Goal: Task Accomplishment & Management: Use online tool/utility

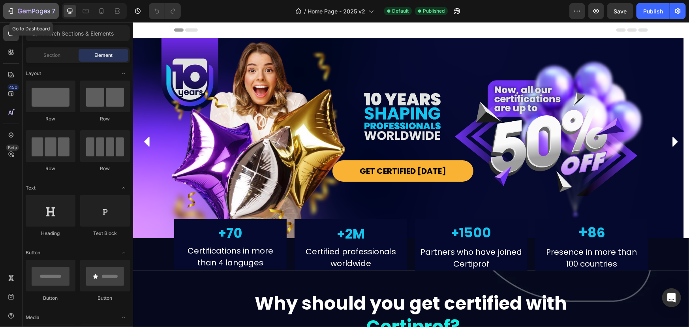
click at [20, 6] on div "7" at bounding box center [37, 10] width 38 height 9
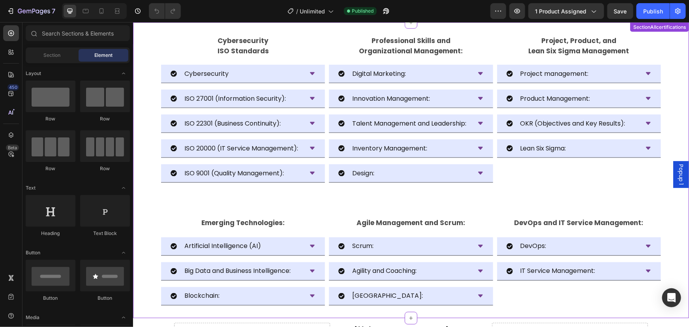
scroll to position [646, 0]
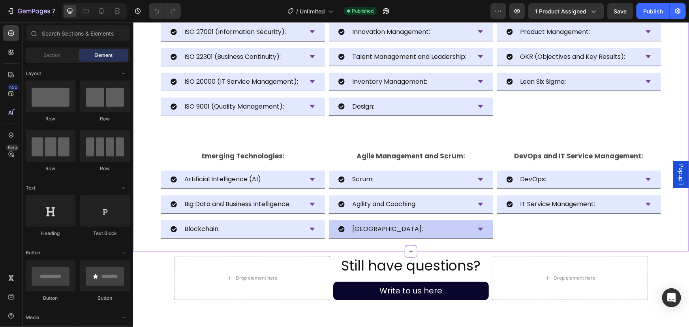
click at [389, 235] on div "Kanban:" at bounding box center [404, 229] width 132 height 12
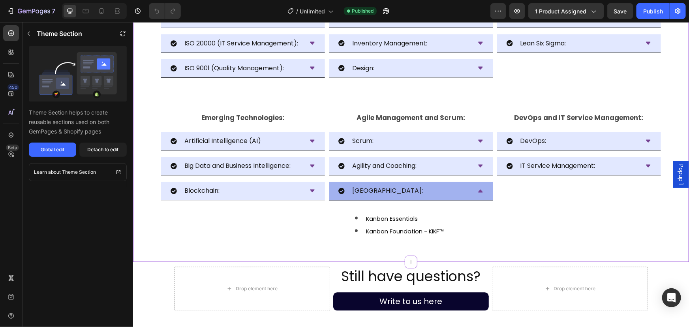
scroll to position [718, 0]
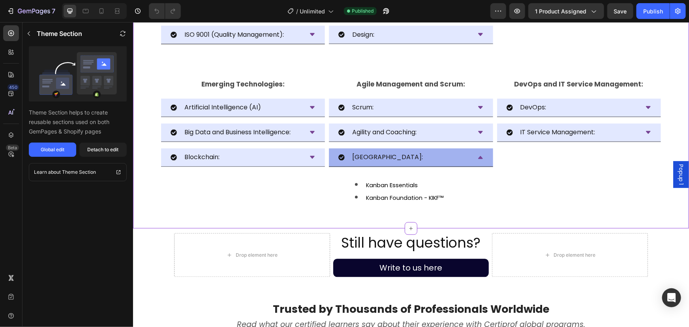
click at [400, 202] on span "Kanban Foundation - KIKF™" at bounding box center [404, 198] width 77 height 8
click at [60, 148] on div "Global edit" at bounding box center [53, 149] width 24 height 7
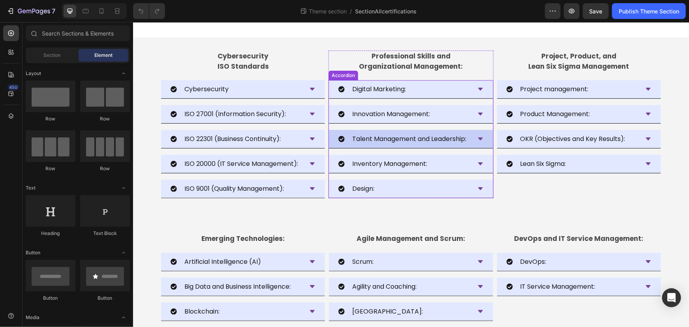
scroll to position [15, 0]
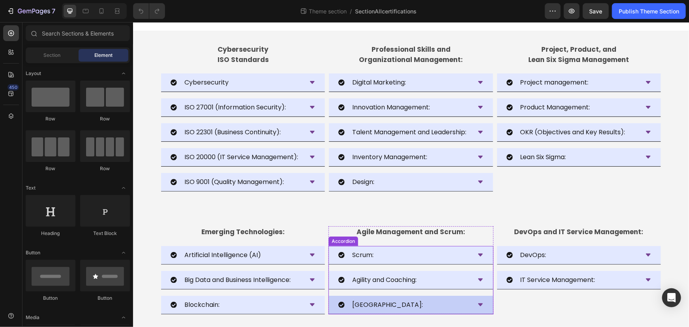
click at [393, 302] on div "[GEOGRAPHIC_DATA]:" at bounding box center [404, 305] width 132 height 12
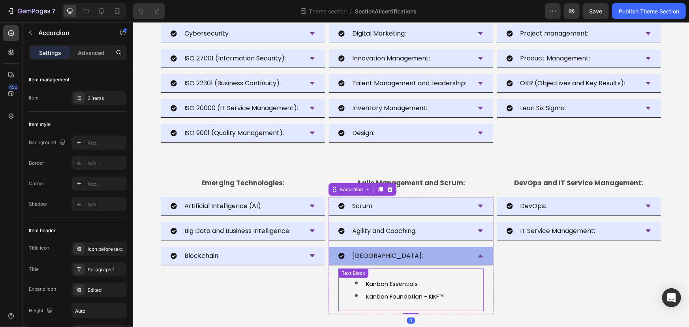
scroll to position [64, 0]
click at [396, 295] on span "Kanban Foundation - KIKF™" at bounding box center [404, 296] width 77 height 8
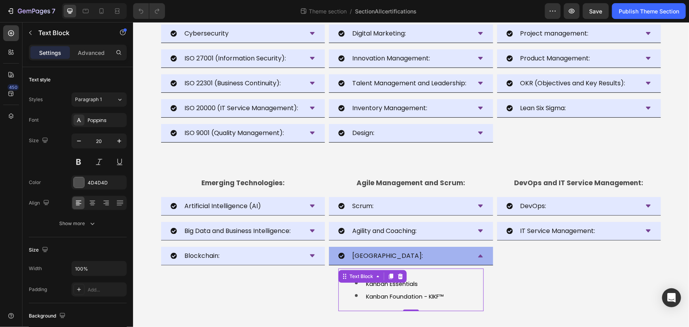
click at [396, 295] on span "Kanban Foundation - KIKF™" at bounding box center [404, 296] width 77 height 8
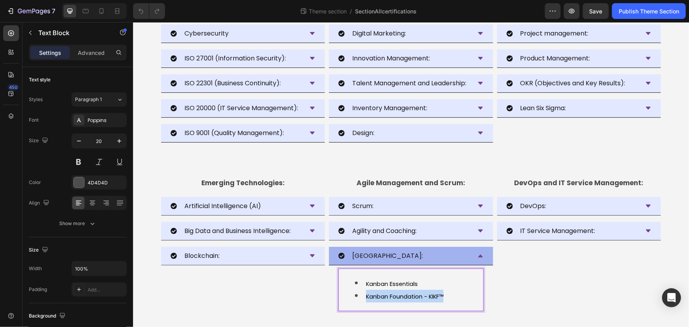
click at [396, 295] on span "Kanban Foundation - KIKF™" at bounding box center [404, 296] width 77 height 8
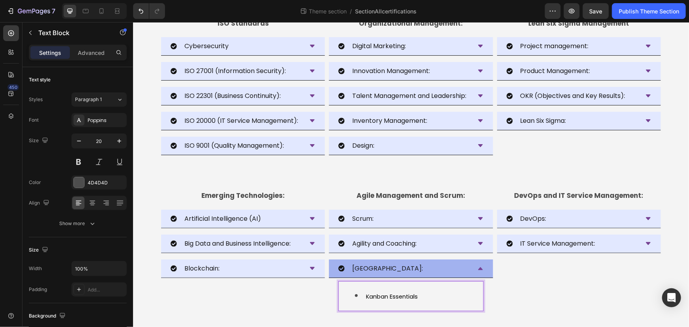
click at [272, 306] on div "Emerging Technologies: Text Block Artificial Intelligence (AI) Big Data and Bus…" at bounding box center [242, 252] width 165 height 124
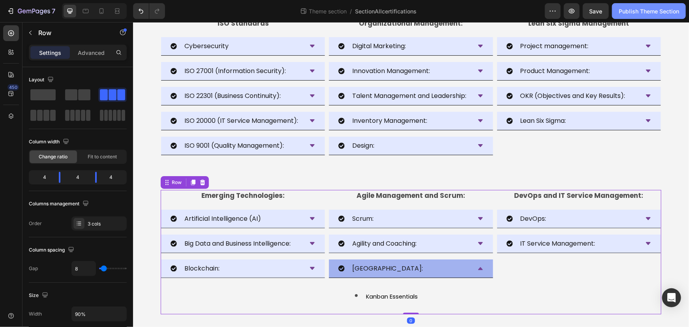
click at [637, 8] on div "Publish Theme Section" at bounding box center [649, 11] width 60 height 8
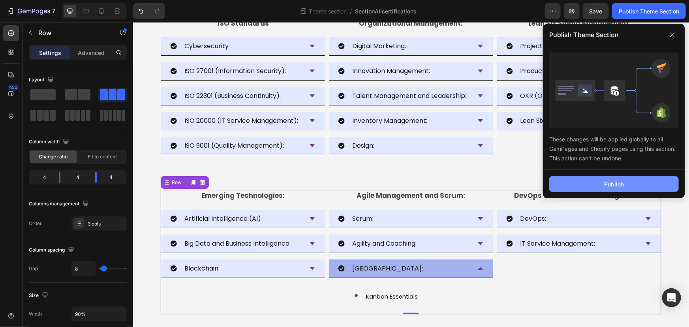
click at [612, 181] on div "Publish" at bounding box center [614, 184] width 20 height 8
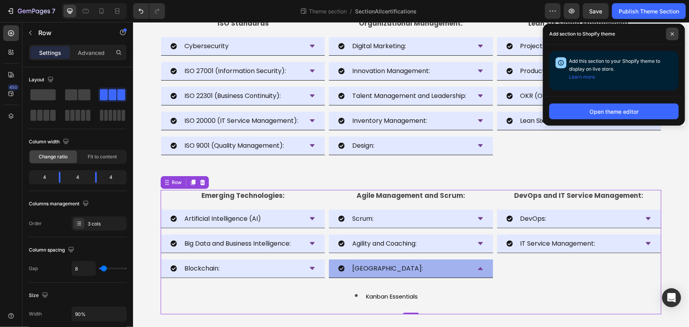
click at [675, 32] on span at bounding box center [672, 34] width 13 height 13
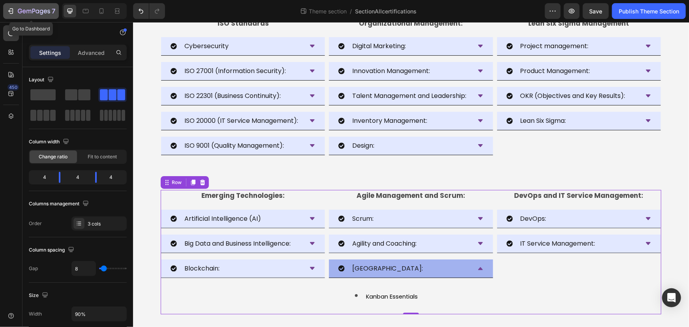
click at [25, 10] on icon "button" at bounding box center [25, 11] width 4 height 4
